Goal: Ask a question

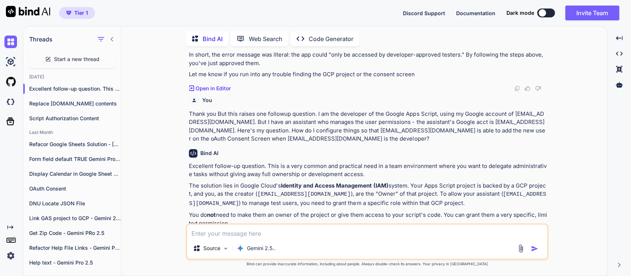
scroll to position [641, 0]
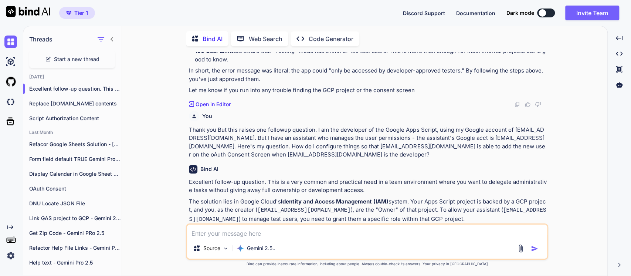
click at [281, 67] on p "In short, the error message was literal: the app could "only be accessed by dev…" at bounding box center [368, 75] width 358 height 17
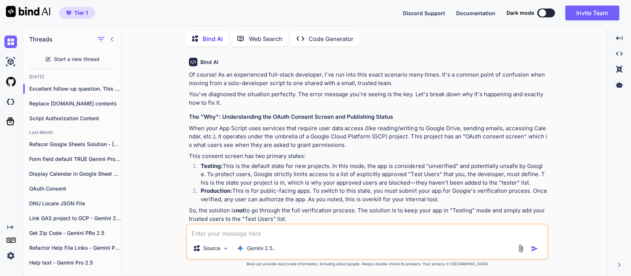
scroll to position [67, 0]
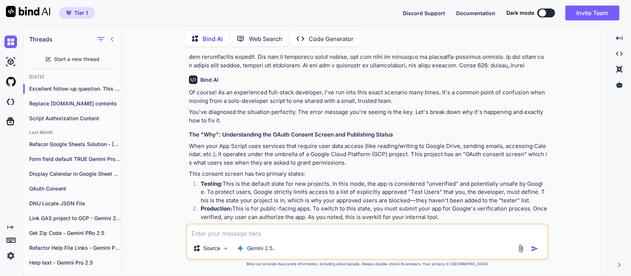
click at [247, 188] on li "Testing: This is the default state for new projects. In this mode, the app is c…" at bounding box center [371, 192] width 352 height 25
click at [337, 186] on li "Testing: This is the default state for new projects. In this mode, the app is c…" at bounding box center [371, 192] width 352 height 25
click at [412, 173] on p "This consent screen has two primary states:" at bounding box center [368, 174] width 358 height 8
click at [342, 190] on li "Testing: This is the default state for new projects. In this mode, the app is c…" at bounding box center [371, 192] width 352 height 25
click at [273, 203] on li "Testing: This is the default state for new projects. In this mode, the app is c…" at bounding box center [371, 192] width 352 height 25
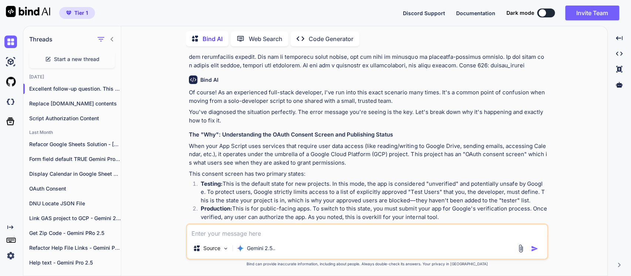
click at [307, 251] on div "You Bind AI Of course! As an experienced full-stack developer, I've run into th…" at bounding box center [367, 163] width 362 height 223
click at [262, 103] on p "Of course! As an experienced full-stack developer, I've run into this exact sce…" at bounding box center [368, 96] width 358 height 17
click at [90, 60] on span "Start a new thread" at bounding box center [76, 58] width 45 height 7
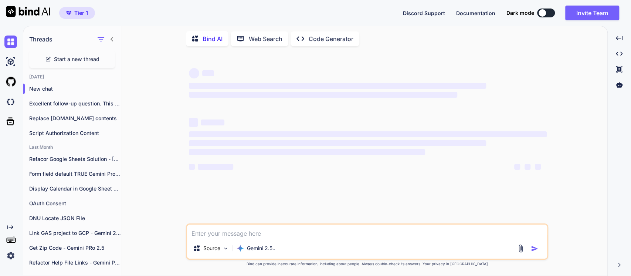
scroll to position [0, 0]
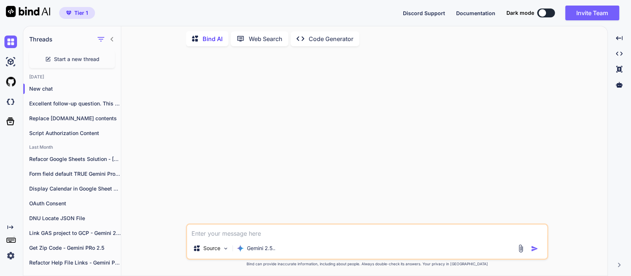
click at [195, 231] on textarea at bounding box center [367, 230] width 360 height 13
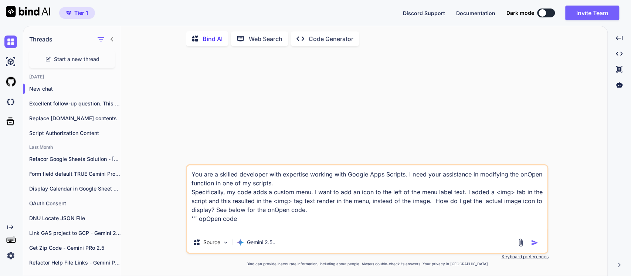
paste textarea "// Create the main menu and add the items and all sub-menus ui.createMenu('Webs…"
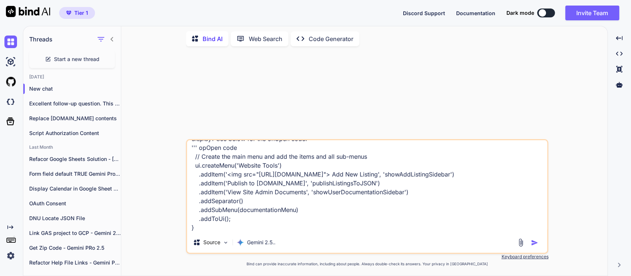
click at [197, 183] on textarea "You are a skilled developer with expertise working with Google Apps Scripts. I …" at bounding box center [367, 186] width 360 height 92
type textarea "You are a skilled developer with expertise working with Google Apps Scripts. I …"
click at [532, 242] on img "button" at bounding box center [534, 242] width 7 height 7
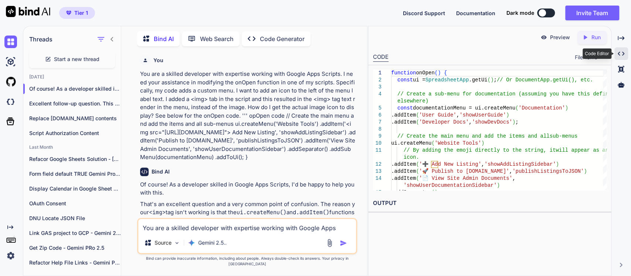
click at [617, 50] on div "Created with Pixso." at bounding box center [621, 53] width 14 height 13
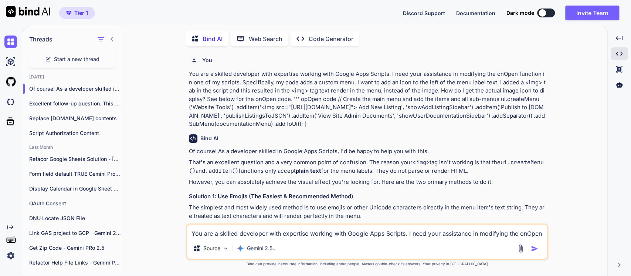
click at [224, 201] on h3 "Solution 1: Use Emojis (The Easiest & Recommended Method)" at bounding box center [368, 196] width 358 height 8
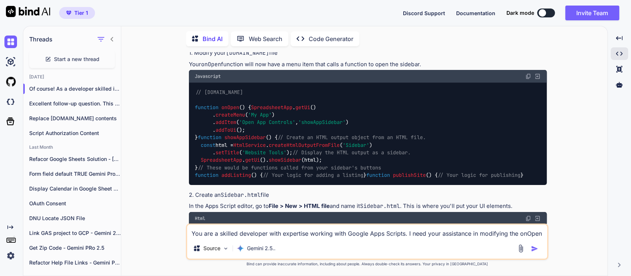
scroll to position [534, 0]
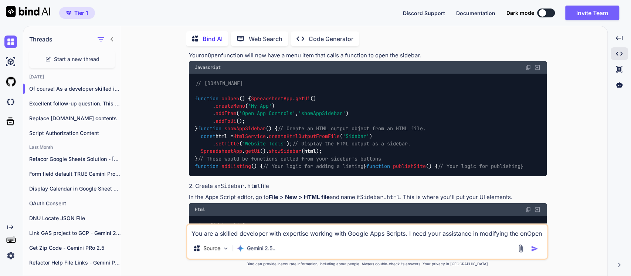
click at [207, 117] on div "Of course! As a developer skilled in Google Apps Scripts, I'd be happy to help …" at bounding box center [368, 67] width 358 height 907
click at [307, 60] on p "Your onOpen function will now have a menu item that calls a function to open th…" at bounding box center [368, 55] width 358 height 8
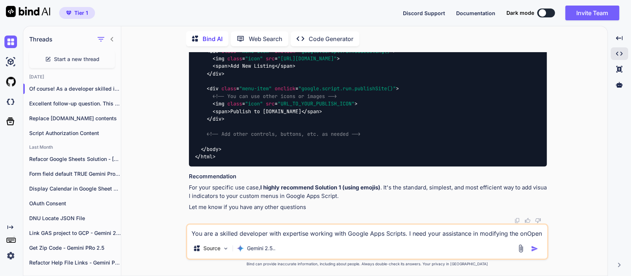
scroll to position [1115, 0]
click at [330, 191] on p "For your specific use case, I highly recommend Solution 1 (using emojis) . It's…" at bounding box center [368, 191] width 358 height 17
click at [415, 188] on p "For your specific use case, I highly recommend Solution 1 (using emojis) . It's…" at bounding box center [368, 191] width 358 height 17
click at [228, 198] on p "For your specific use case, I highly recommend Solution 1 (using emojis) . It's…" at bounding box center [368, 191] width 358 height 17
click at [222, 228] on textarea "You are a skilled developer with expertise working with Google Apps Scripts. I …" at bounding box center [367, 230] width 360 height 13
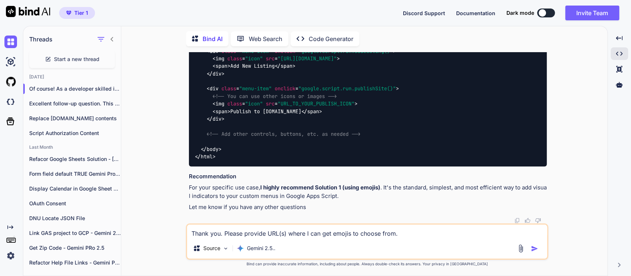
type textarea "Thank you. Please provide URL(s) where I can get emojis to choose from."
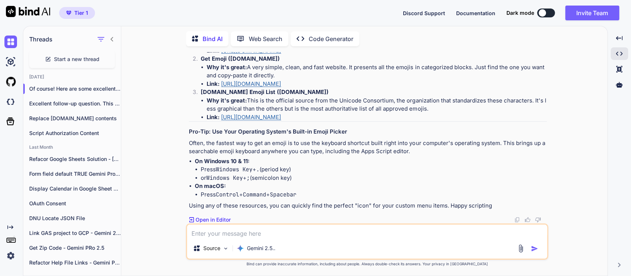
scroll to position [1333, 0]
click at [336, 80] on li "Why it's great: A very simple, clean, and fast website. It presents all the emo…" at bounding box center [377, 71] width 340 height 17
click at [279, 132] on h3 "Pro-Tip: Use Your Operating System's Built-in Emoji Picker" at bounding box center [368, 131] width 358 height 8
click at [266, 144] on p "Often, the fastest way to get an emoji is to use the keyboard shortcut built ri…" at bounding box center [368, 147] width 358 height 17
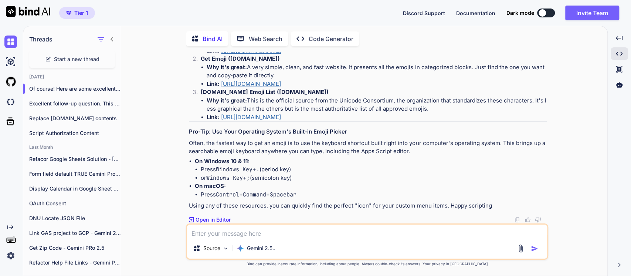
click at [422, 141] on p "Often, the fastest way to get an emoji is to use the keyboard shortcut built ri…" at bounding box center [368, 147] width 358 height 17
click at [281, 148] on p "Often, the fastest way to get an emoji is to use the keyboard shortcut built ri…" at bounding box center [368, 147] width 358 height 17
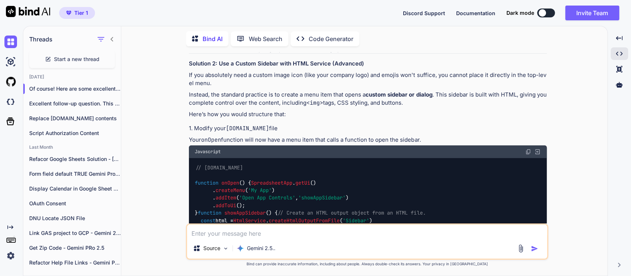
scroll to position [461, 0]
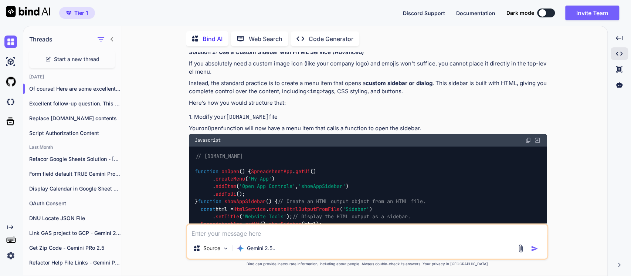
click at [239, 76] on p "If you absolutely need a custom image icon (like your company logo) and emojis …" at bounding box center [368, 67] width 358 height 17
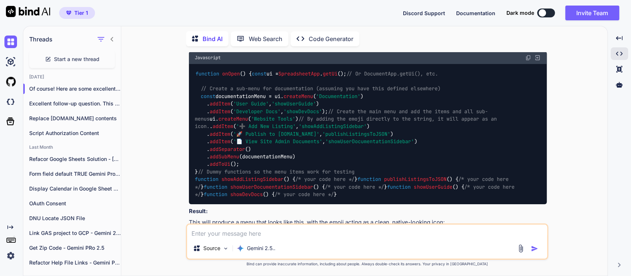
scroll to position [214, 0]
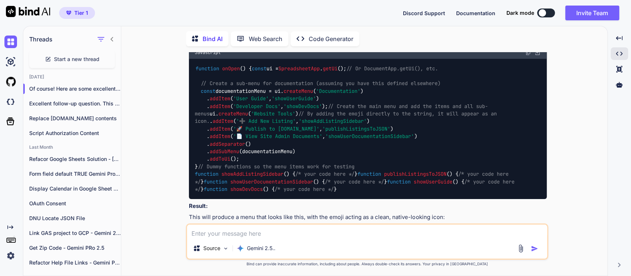
click at [278, 72] on span "SpreadsheetApp" at bounding box center [298, 68] width 41 height 7
click at [377, 72] on span "// Or DocumentApp.getUi(), etc." at bounding box center [392, 68] width 92 height 7
click at [232, 119] on code "function onOpen ( ) { const ui = SpreadsheetApp . getUi (); // Or DocumentApp.g…" at bounding box center [356, 129] width 322 height 128
click at [243, 155] on code "function onOpen ( ) { const ui = SpreadsheetApp . getUi (); // Or DocumentApp.g…" at bounding box center [356, 129] width 322 height 128
click at [252, 125] on span "'➕ Add New Listing'" at bounding box center [265, 121] width 59 height 7
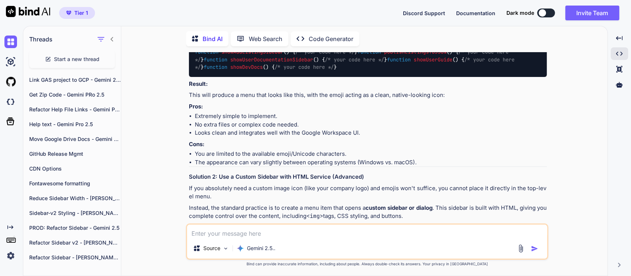
scroll to position [337, 0]
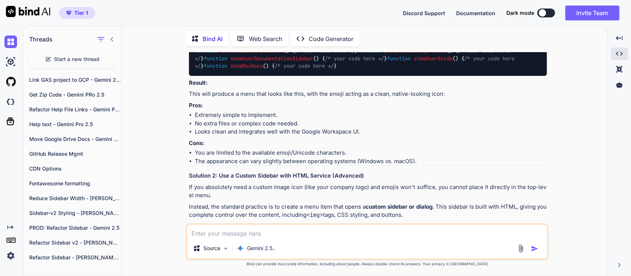
click at [234, 69] on span "showDevDocs" at bounding box center [246, 65] width 33 height 7
click at [286, 69] on span "/* your code here */" at bounding box center [304, 65] width 59 height 7
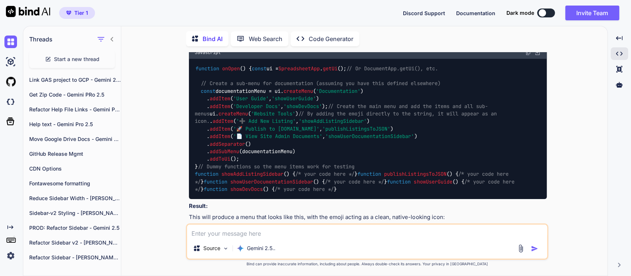
scroll to position [255, 0]
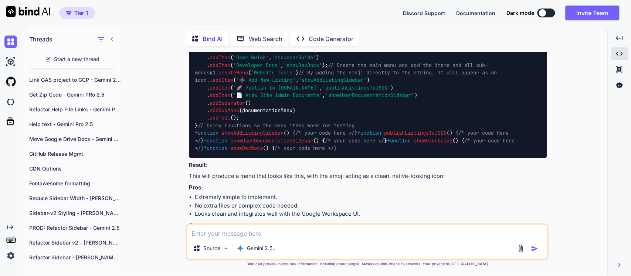
click at [244, 129] on span "// Dummy functions so the menu items work for testing" at bounding box center [276, 125] width 157 height 7
click at [207, 136] on span "function" at bounding box center [207, 132] width 24 height 7
click at [231, 136] on span "showAddListingSidebar" at bounding box center [252, 132] width 62 height 7
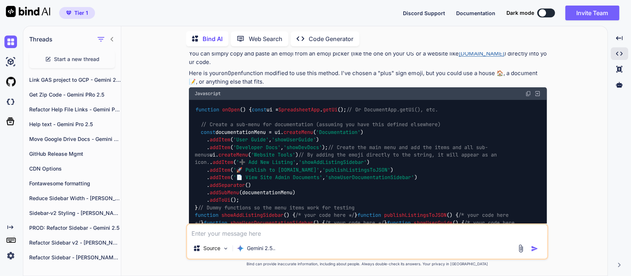
scroll to position [214, 0]
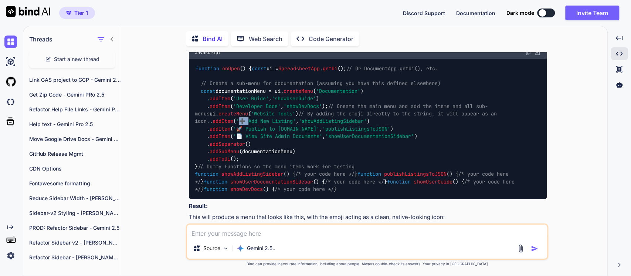
drag, startPoint x: 246, startPoint y: 160, endPoint x: 350, endPoint y: 183, distance: 106.2
click at [236, 125] on span "'➕ Add New Listing'" at bounding box center [265, 121] width 59 height 7
copy span "➕"
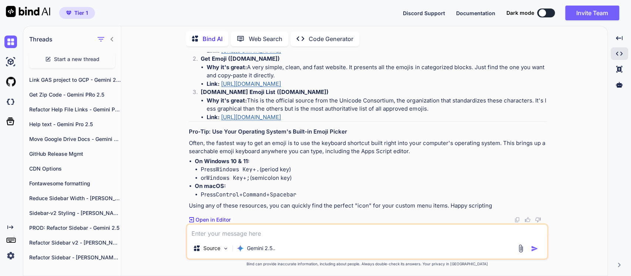
scroll to position [1323, 0]
click at [273, 47] on li "Why it's great: This is the gold standard and the most comprehensive resource. …" at bounding box center [377, 33] width 340 height 25
click at [317, 80] on li "Why it's great: A very simple, clean, and fast website. It presents all the emo…" at bounding box center [377, 71] width 340 height 17
click at [247, 54] on link "[URL][DOMAIN_NAME]" at bounding box center [251, 50] width 60 height 7
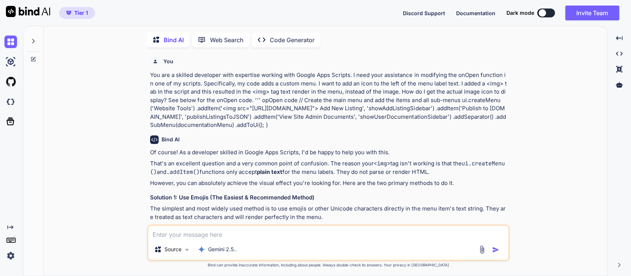
type textarea "x"
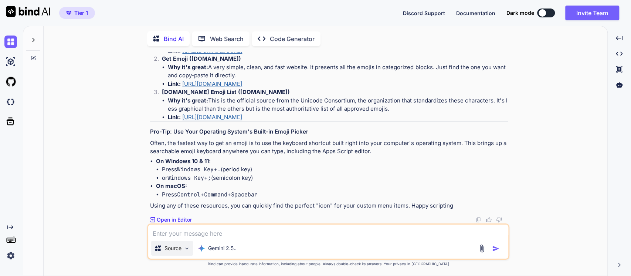
scroll to position [1405, 0]
click at [172, 235] on textarea at bounding box center [328, 230] width 360 height 13
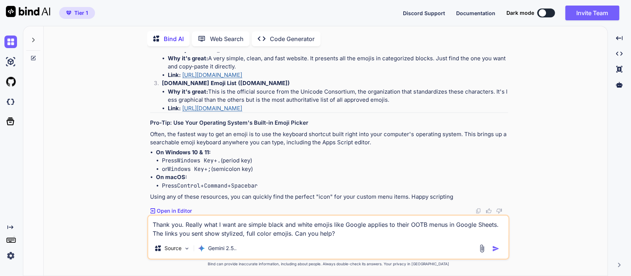
type textarea "Thank you. Really what I want are simple black and white emojis like Google app…"
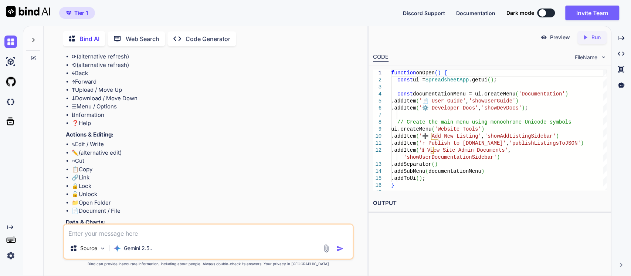
scroll to position [1680, 0]
click at [622, 38] on icon at bounding box center [620, 38] width 7 height 4
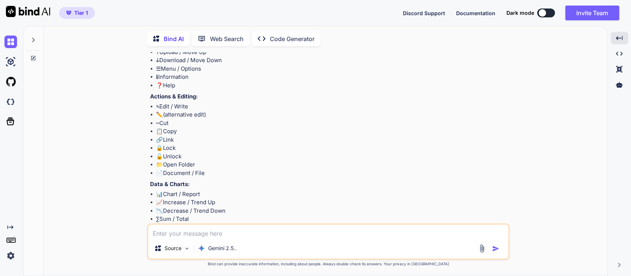
scroll to position [1639, 0]
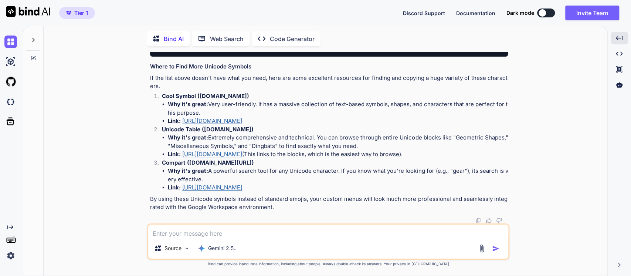
scroll to position [2305, 0]
click at [325, 101] on li "Why it's great: Very user-friendly. It has a massive collection of text-based s…" at bounding box center [338, 108] width 340 height 17
click at [296, 106] on li "Why it's great: Very user-friendly. It has a massive collection of text-based s…" at bounding box center [338, 108] width 340 height 17
click at [400, 109] on li "Why it's great: Very user-friendly. It has a massive collection of text-based s…" at bounding box center [338, 108] width 340 height 17
click at [272, 140] on li "Why it's great: Extremely comprehensive and technical. You can browse through e…" at bounding box center [338, 141] width 340 height 17
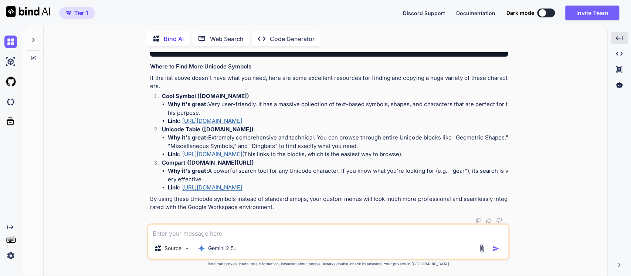
click at [245, 173] on li "Why it's great: A powerful search tool for any Unicode character. If you know w…" at bounding box center [338, 175] width 340 height 17
click at [239, 117] on li "Why it's great: Very user-friendly. It has a massive collection of text-based s…" at bounding box center [338, 108] width 340 height 17
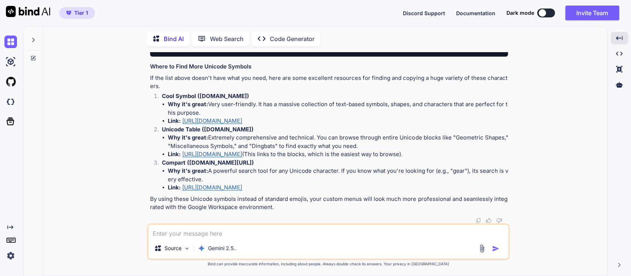
click at [369, 117] on li "Why it's great: Very user-friendly. It has a massive collection of text-based s…" at bounding box center [338, 108] width 340 height 17
click at [294, 173] on li "Why it's great: A powerful search tool for any Unicode character. If you know w…" at bounding box center [338, 175] width 340 height 17
click at [183, 232] on textarea at bounding box center [328, 230] width 360 height 13
paste textarea "&#65312;"
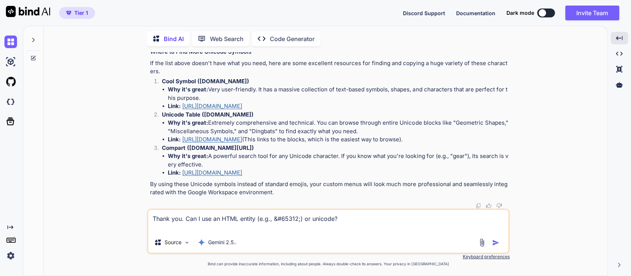
type textarea "Thank you. Can I use an HTML entity (e.g., &#65312;) or unicode?"
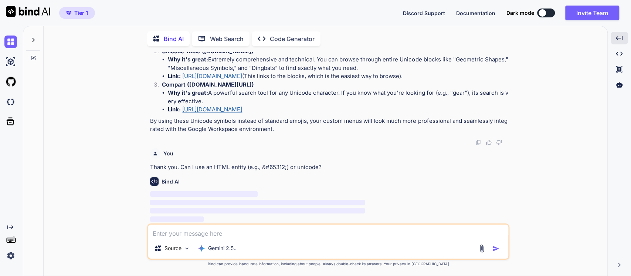
scroll to position [2383, 0]
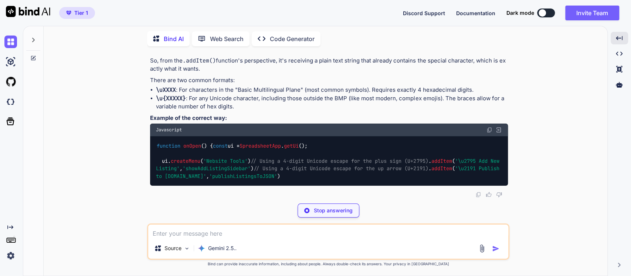
scroll to position [2465, 0]
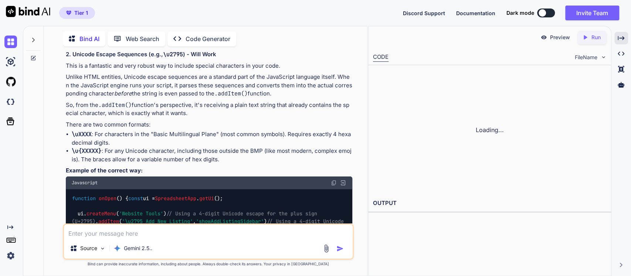
scroll to position [2572, 0]
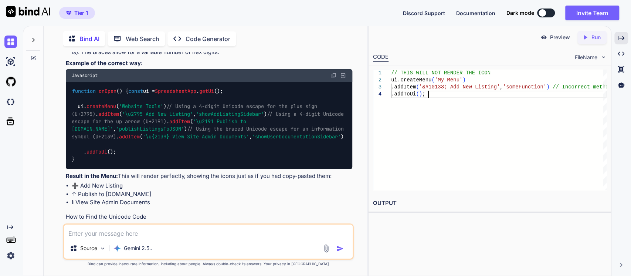
scroll to position [0, 0]
click at [468, 96] on div "// THIS WILL NOT RENDER THE ICON ui.createMenu ( 'My Menu' ) .addItem ( '&#1013…" at bounding box center [498, 129] width 215 height 120
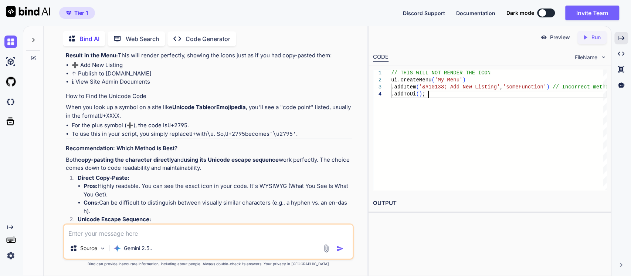
scroll to position [2696, 0]
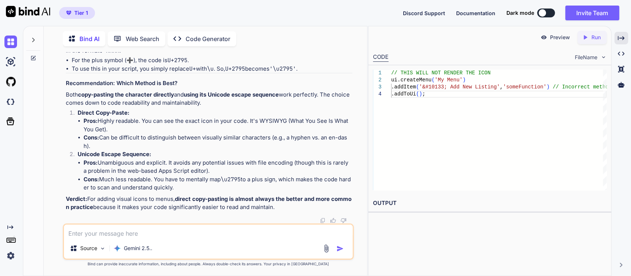
scroll to position [2942, 0]
drag, startPoint x: 134, startPoint y: 153, endPoint x: 115, endPoint y: 153, distance: 20.0
copy span "\u2191"
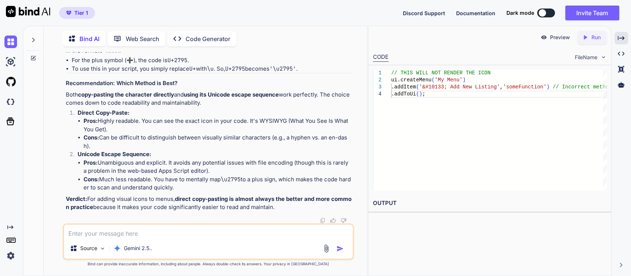
click at [101, 164] on li "Pros: Unambiguous and explicit. It avoids any potential issues with file encodi…" at bounding box center [218, 167] width 269 height 17
click at [208, 163] on li "Pros: Unambiguous and explicit. It avoids any potential issues with file encodi…" at bounding box center [218, 167] width 269 height 17
click at [117, 179] on li "Cons: Much less readable. You have to mentally map \u2795 to a plus sign, which…" at bounding box center [218, 183] width 269 height 17
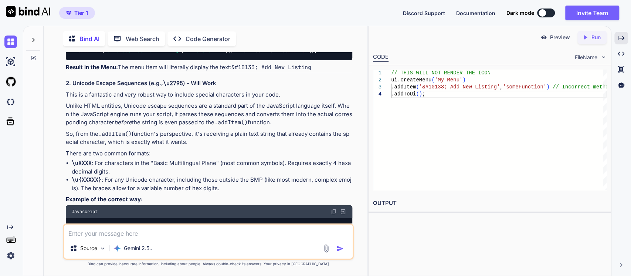
scroll to position [2395, 0]
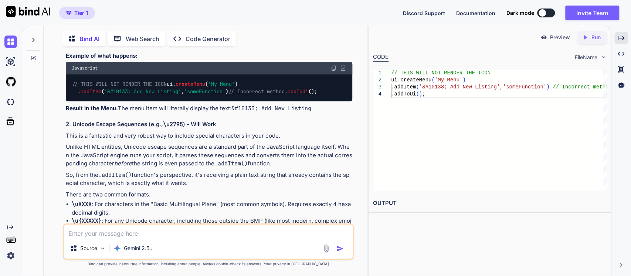
click at [136, 236] on textarea at bounding box center [208, 230] width 289 height 13
type textarea "Please give me URL(s) of unicode symbols I can browse."
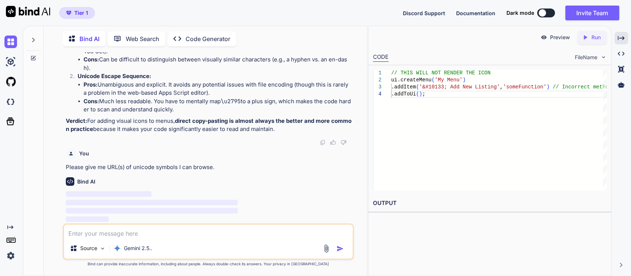
scroll to position [3254, 0]
click at [119, 166] on p "Please give me URL(s) of unicode symbols I can browse." at bounding box center [209, 167] width 287 height 8
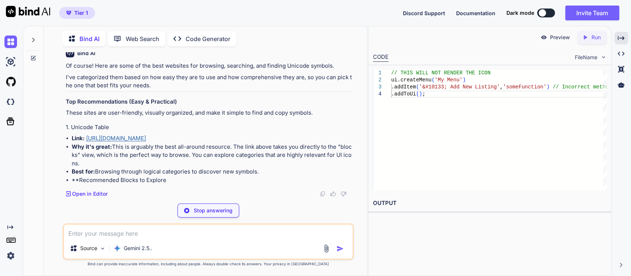
scroll to position [3382, 0]
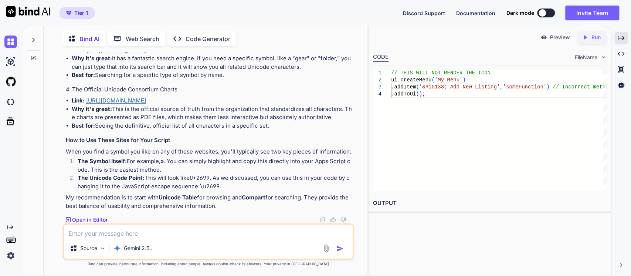
scroll to position [3546, 0]
click at [292, 71] on li "Why it's great: It has a fantastic search engine. If you need a specific symbol…" at bounding box center [212, 62] width 281 height 17
click at [254, 122] on li "Why it's great: This is the official source of truth from the organization that…" at bounding box center [212, 113] width 281 height 17
click at [122, 122] on li "Why it's great: This is the official source of truth from the organization that…" at bounding box center [212, 113] width 281 height 17
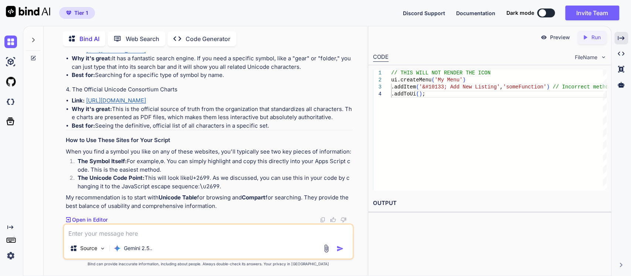
click at [213, 122] on li "Why it's great: This is the official source of truth from the organization that…" at bounding box center [212, 113] width 281 height 17
click at [205, 174] on li "The Symbol Itself: For example, ⚙ . You can simply highlight and copy this dire…" at bounding box center [212, 165] width 281 height 17
click at [168, 177] on li "The Unicode Code Point: This will look like U+2699 . As we discussed, you can u…" at bounding box center [212, 182] width 281 height 17
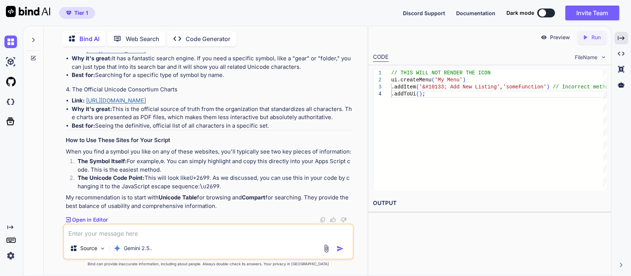
scroll to position [3450, 0]
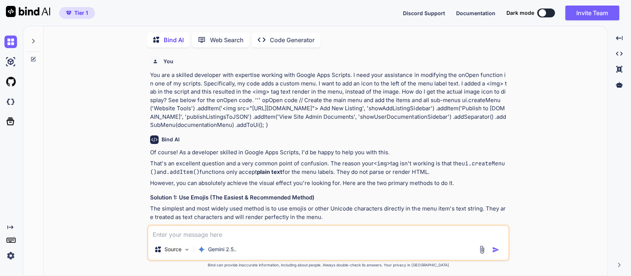
type textarea "x"
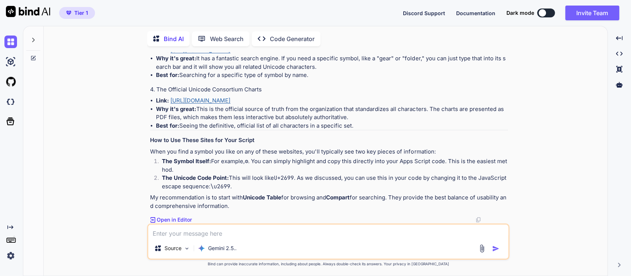
scroll to position [3366, 0]
